Goal: Transaction & Acquisition: Purchase product/service

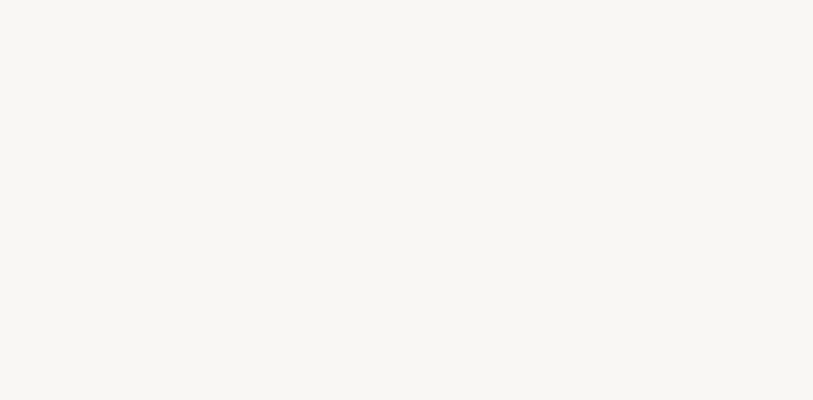
select select "ES"
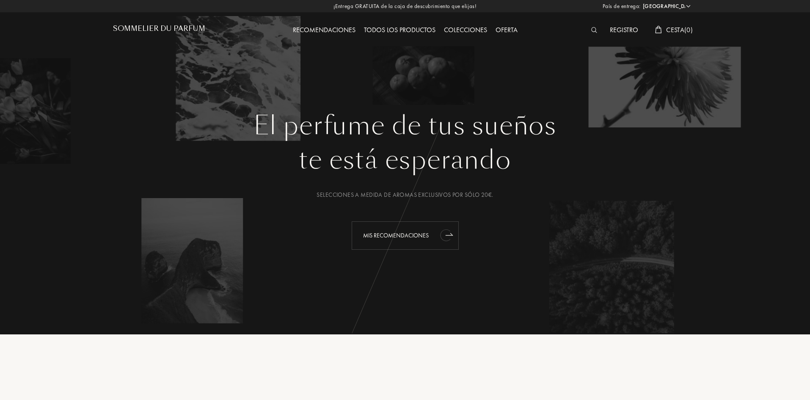
click at [451, 234] on icon "animation" at bounding box center [448, 234] width 7 height 2
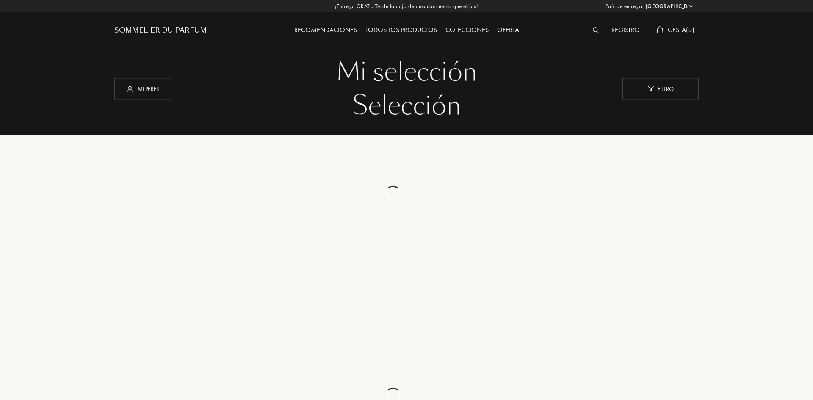
select select "ES"
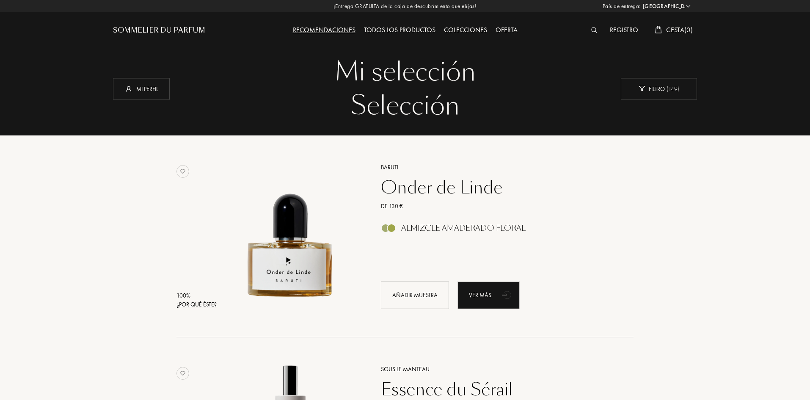
click at [505, 28] on div "Oferta" at bounding box center [506, 30] width 30 height 11
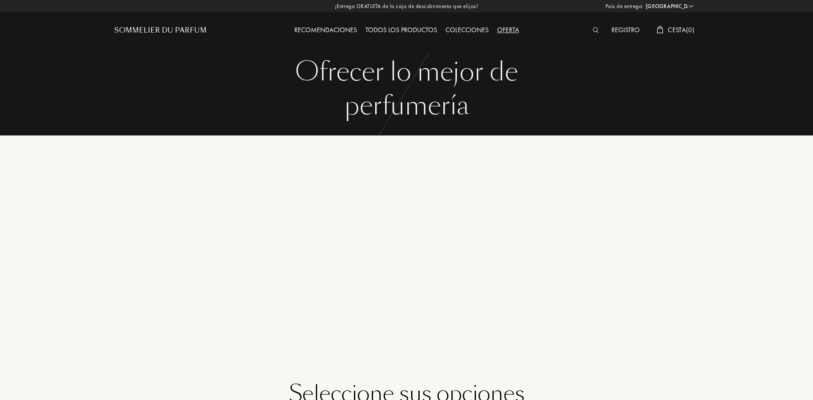
select select "ES"
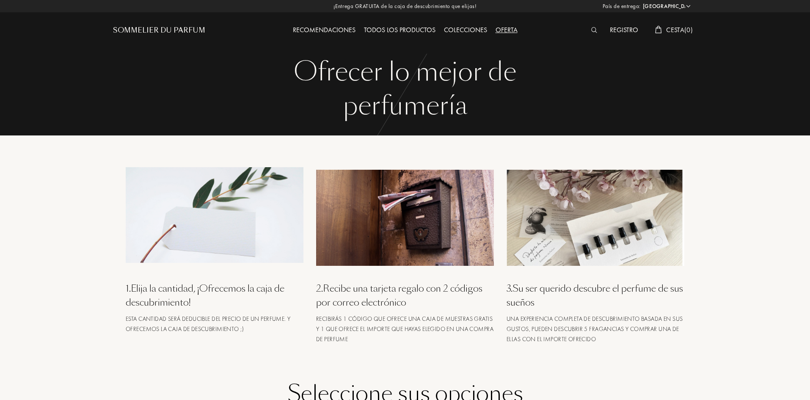
click at [467, 30] on div "Colecciones" at bounding box center [466, 30] width 52 height 11
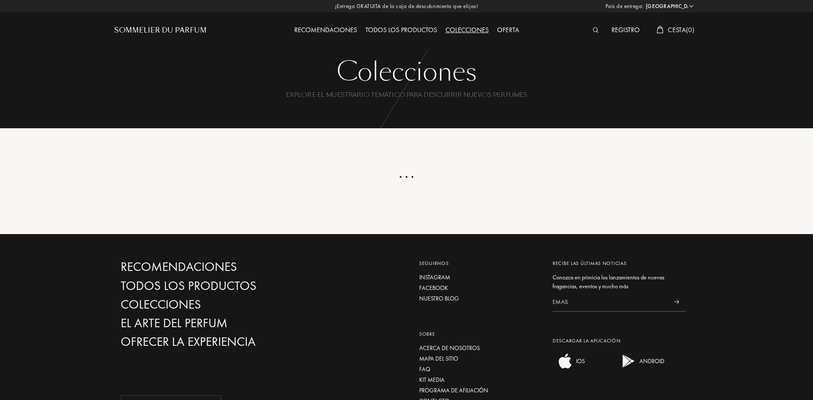
select select "ES"
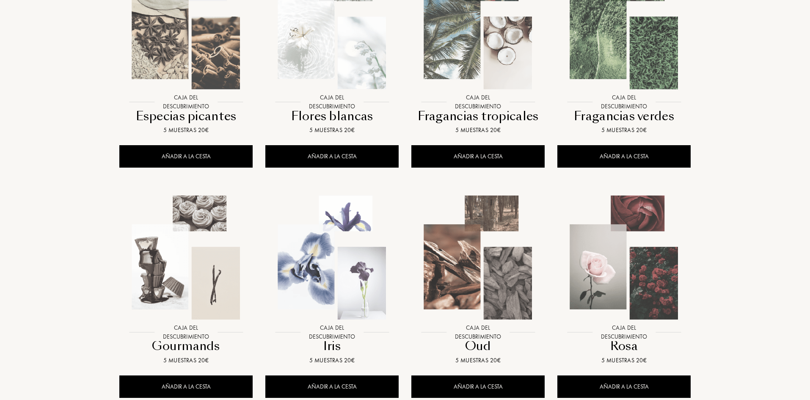
scroll to position [465, 0]
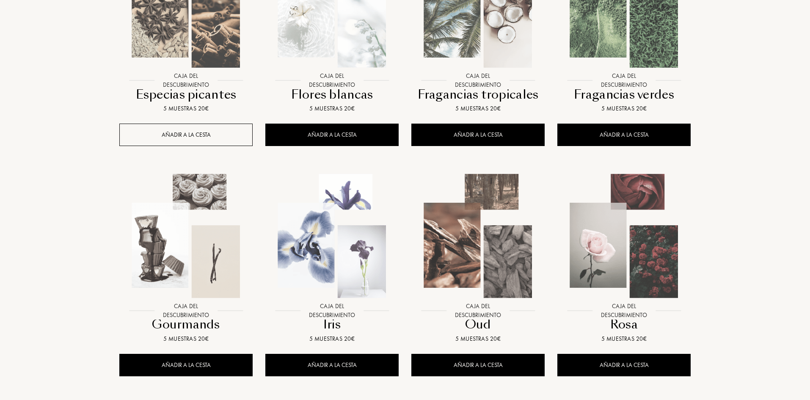
click at [185, 131] on div "AÑADIR A LA CESTA" at bounding box center [185, 135] width 133 height 22
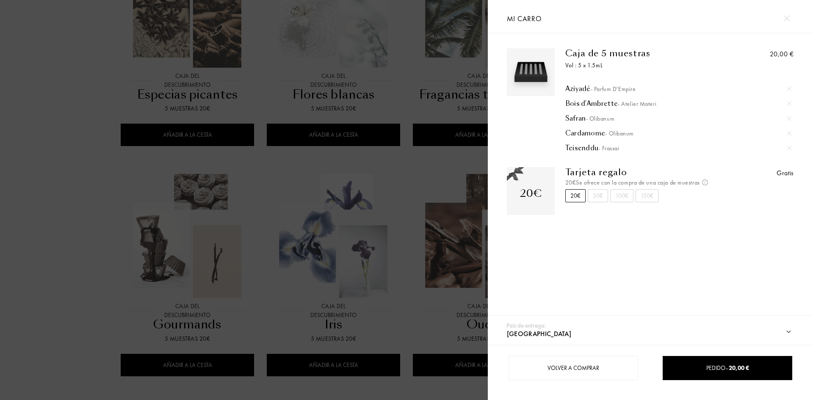
click at [408, 234] on div at bounding box center [244, 200] width 488 height 400
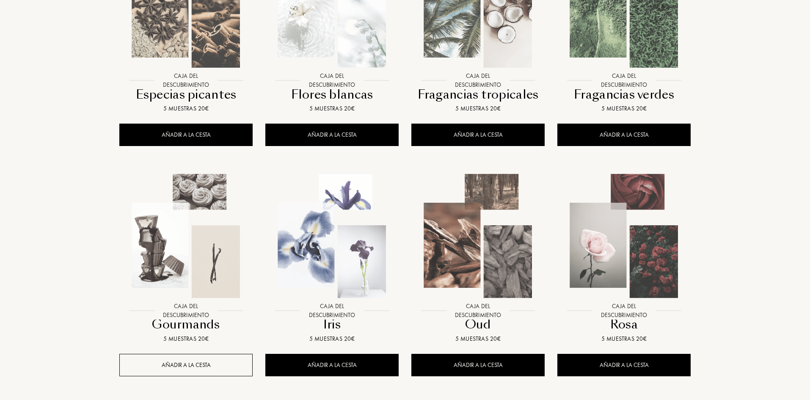
click at [184, 366] on div "AÑADIR A LA CESTA" at bounding box center [185, 365] width 133 height 22
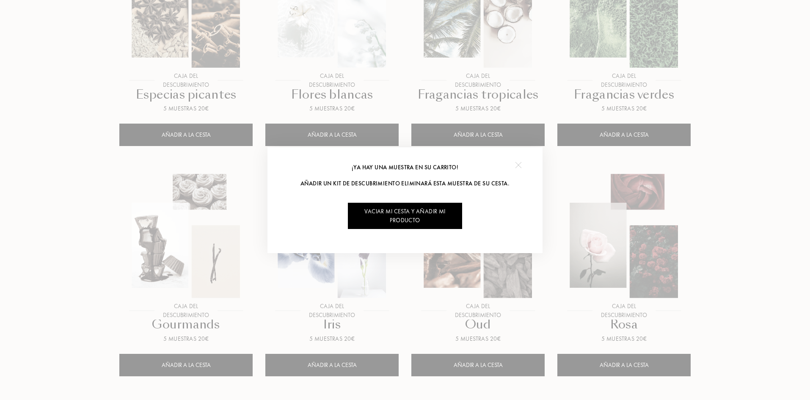
click at [408, 218] on div "Vaciar mi cesta y añadir mi producto" at bounding box center [405, 216] width 114 height 26
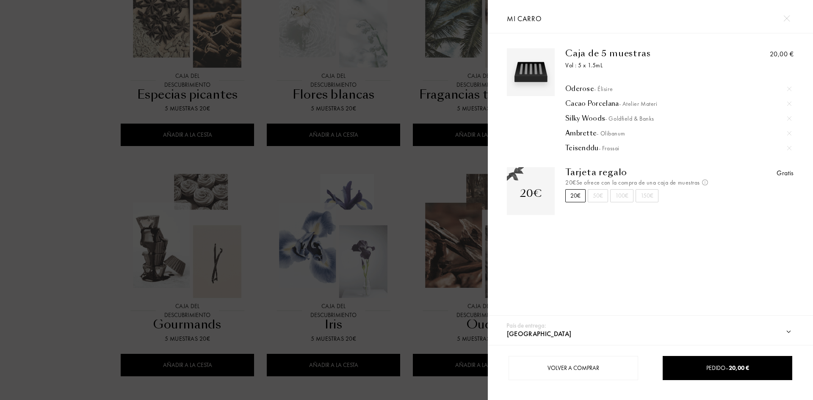
click at [790, 18] on div at bounding box center [786, 18] width 15 height 15
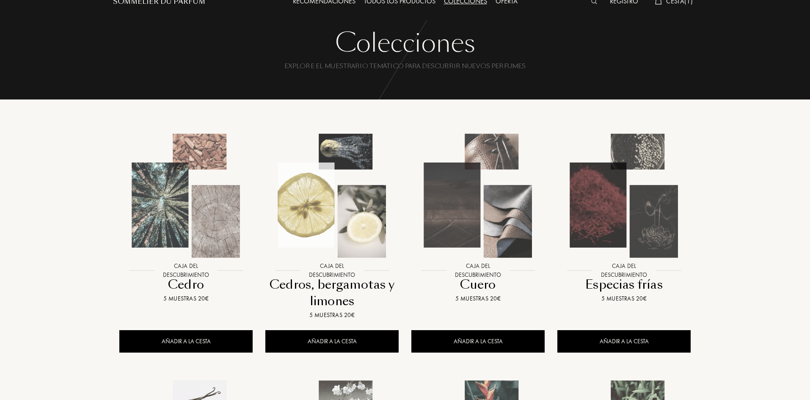
scroll to position [0, 0]
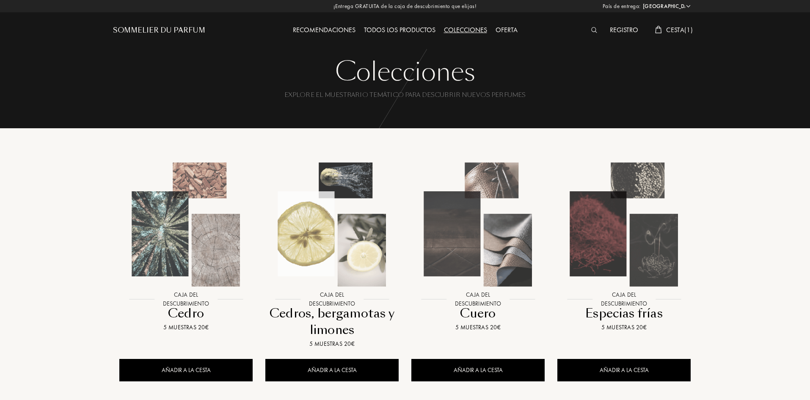
click at [406, 30] on div "Todos los productos" at bounding box center [400, 30] width 80 height 11
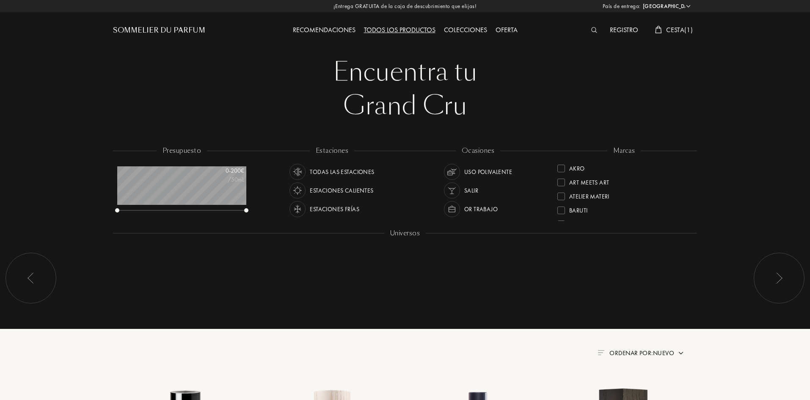
select select "ES"
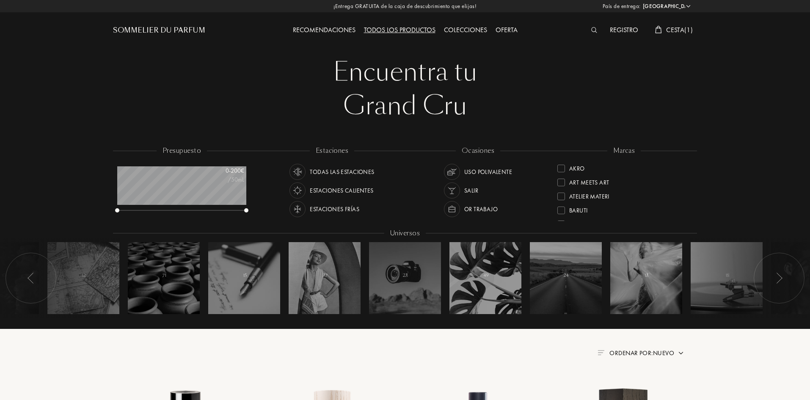
click at [348, 208] on div "Estaciones frías" at bounding box center [335, 209] width 50 height 16
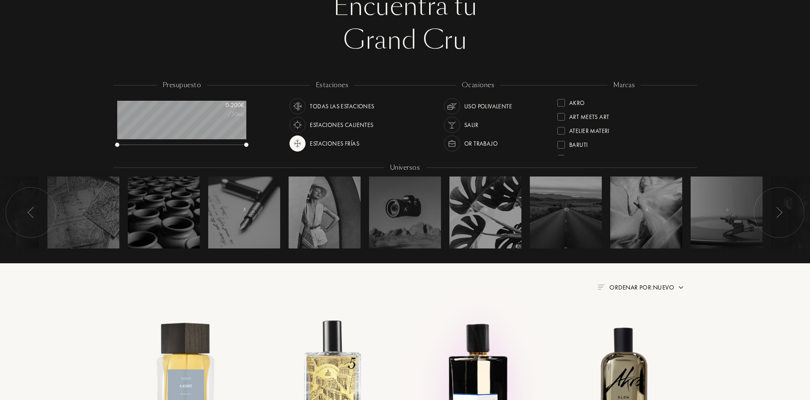
scroll to position [169, 0]
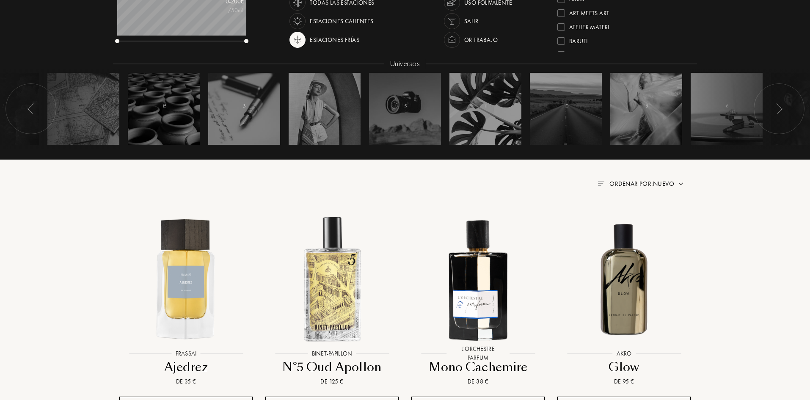
click at [344, 18] on div "Estaciones calientes" at bounding box center [341, 21] width 63 height 16
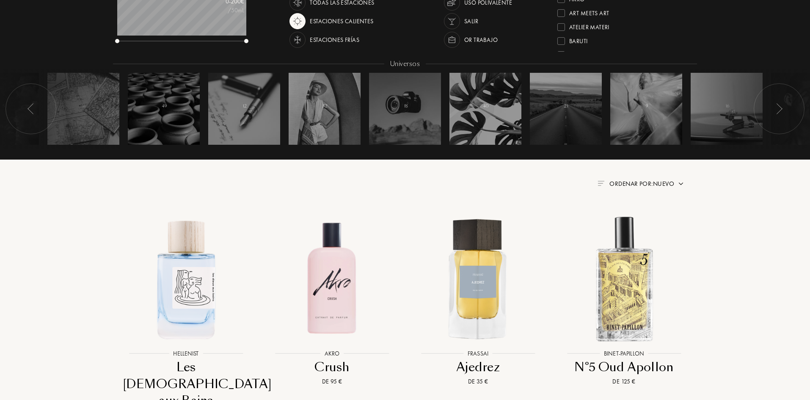
click at [336, 39] on div "Estaciones frías" at bounding box center [335, 40] width 50 height 16
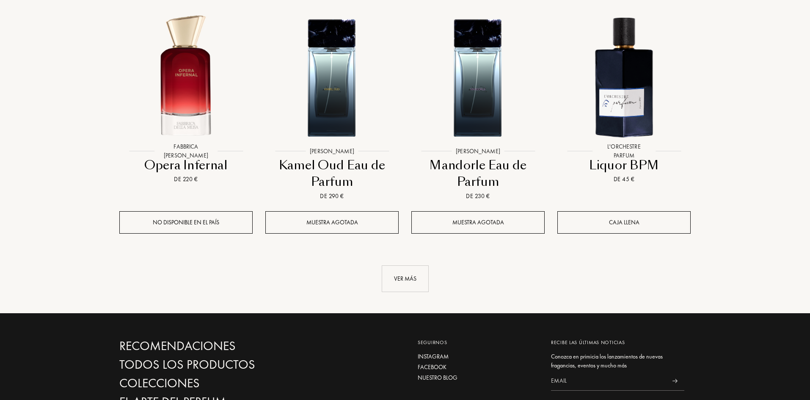
scroll to position [889, 0]
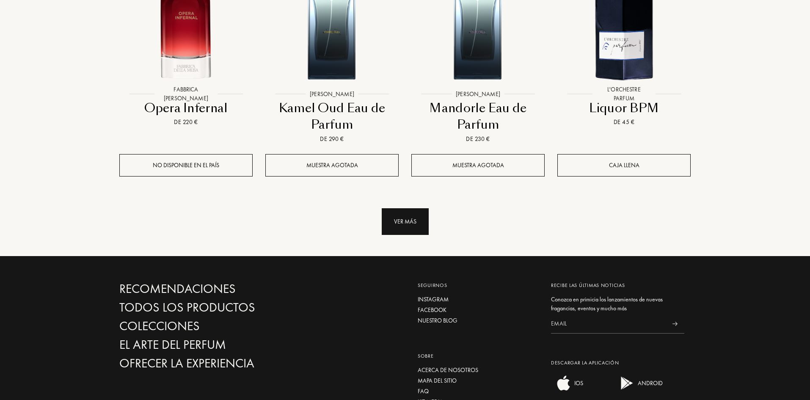
click at [410, 220] on div "Ver más" at bounding box center [405, 221] width 47 height 27
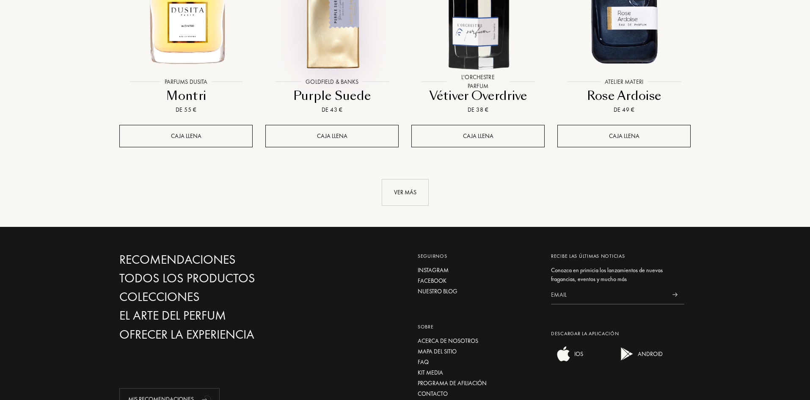
scroll to position [1608, 0]
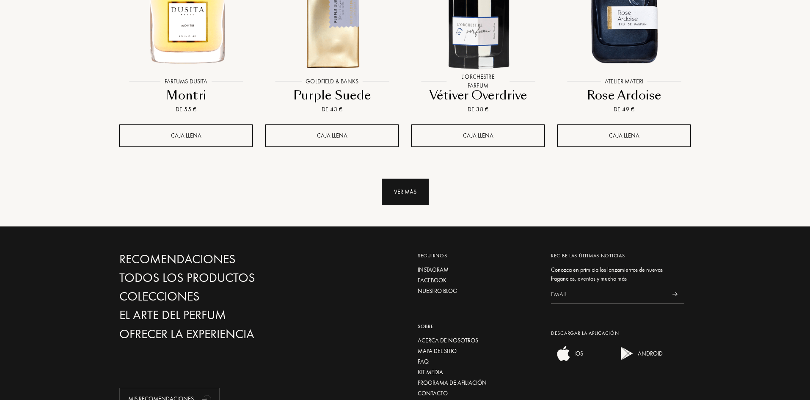
click at [402, 191] on div "Ver más" at bounding box center [405, 192] width 47 height 27
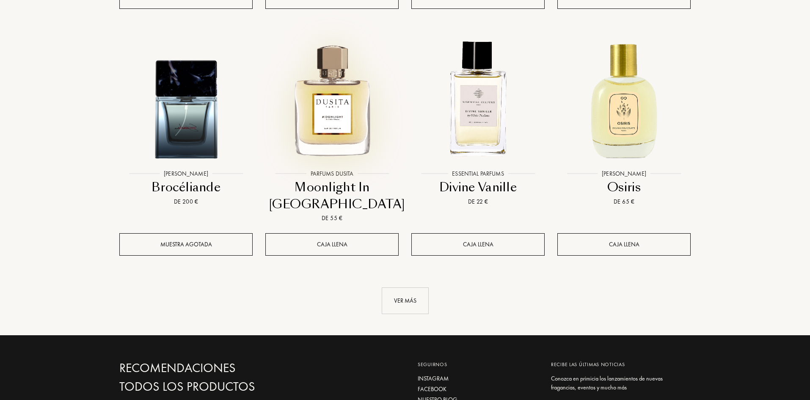
scroll to position [2243, 0]
